Goal: Use online tool/utility: Utilize a website feature to perform a specific function

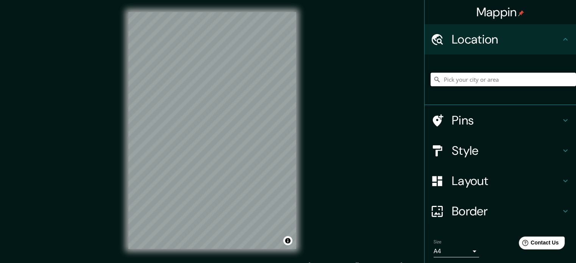
click at [466, 75] on input "Pick your city or area" at bounding box center [503, 80] width 145 height 14
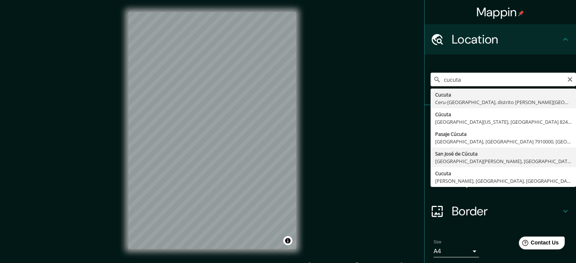
type input "San [PERSON_NAME], [GEOGRAPHIC_DATA][PERSON_NAME], [GEOGRAPHIC_DATA]"
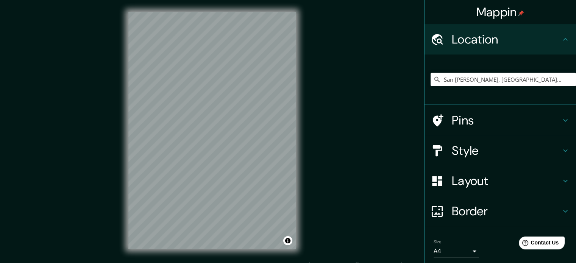
click at [118, 175] on div "© Mapbox © OpenStreetMap Improve this map" at bounding box center [212, 130] width 192 height 261
click at [466, 147] on h4 "Style" at bounding box center [506, 150] width 109 height 15
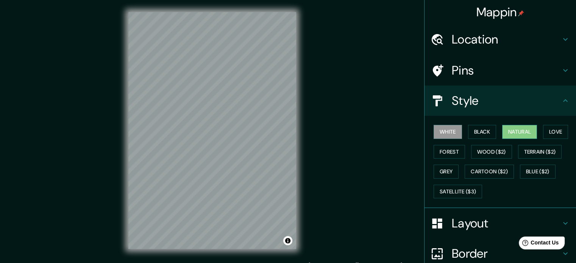
click at [506, 130] on button "Natural" at bounding box center [519, 132] width 35 height 14
click at [470, 131] on button "Black" at bounding box center [482, 132] width 28 height 14
click at [447, 134] on button "White" at bounding box center [448, 132] width 28 height 14
click at [472, 132] on button "Black" at bounding box center [482, 132] width 28 height 14
click at [514, 133] on button "Natural" at bounding box center [519, 132] width 35 height 14
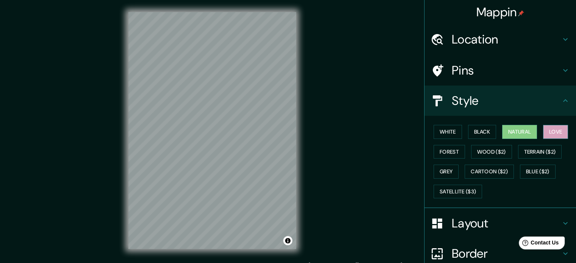
click at [551, 131] on button "Love" at bounding box center [555, 132] width 25 height 14
click at [443, 153] on button "Forest" at bounding box center [449, 152] width 31 height 14
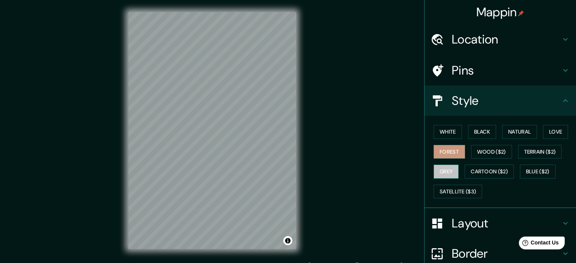
click at [445, 169] on button "Grey" at bounding box center [446, 172] width 25 height 14
click at [474, 131] on button "Black" at bounding box center [482, 132] width 28 height 14
